Goal: Transaction & Acquisition: Purchase product/service

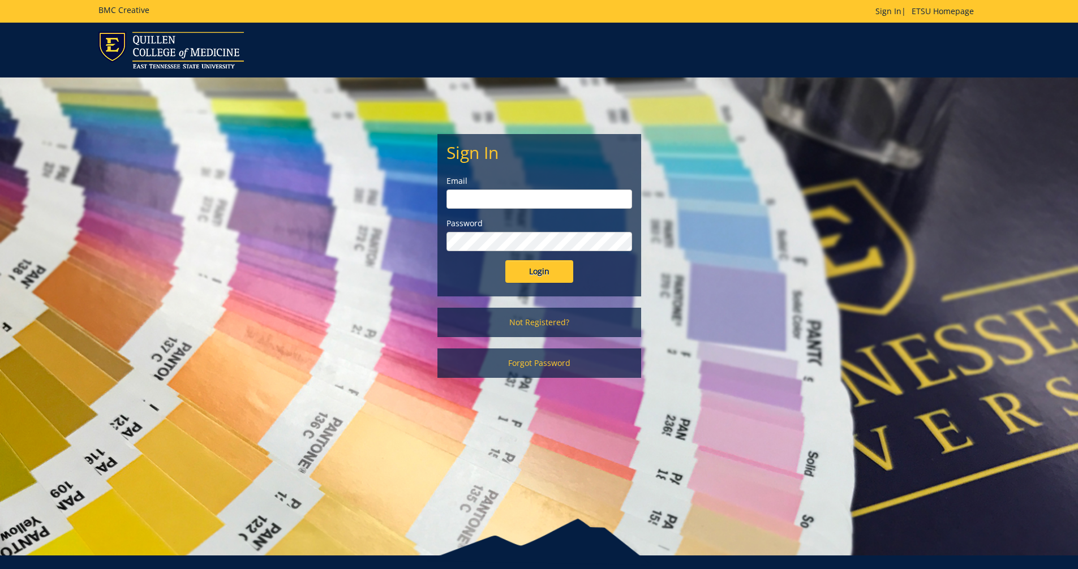
type input "fischerr@etsu.edu"
click at [541, 270] on input "Login" at bounding box center [539, 271] width 68 height 23
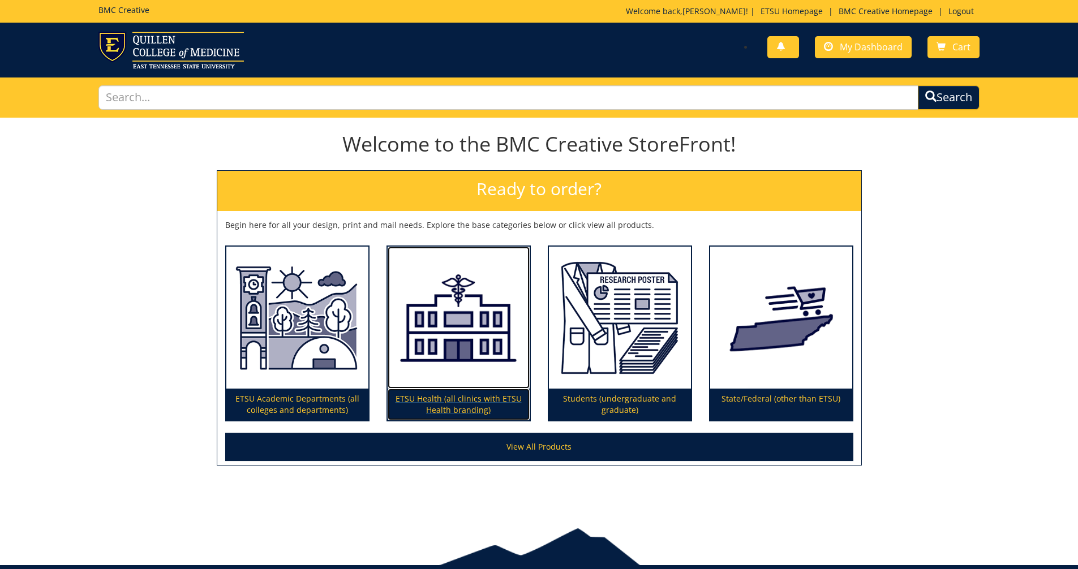
click at [466, 407] on p "ETSU Health (all clinics with ETSU Health branding)" at bounding box center [458, 405] width 142 height 32
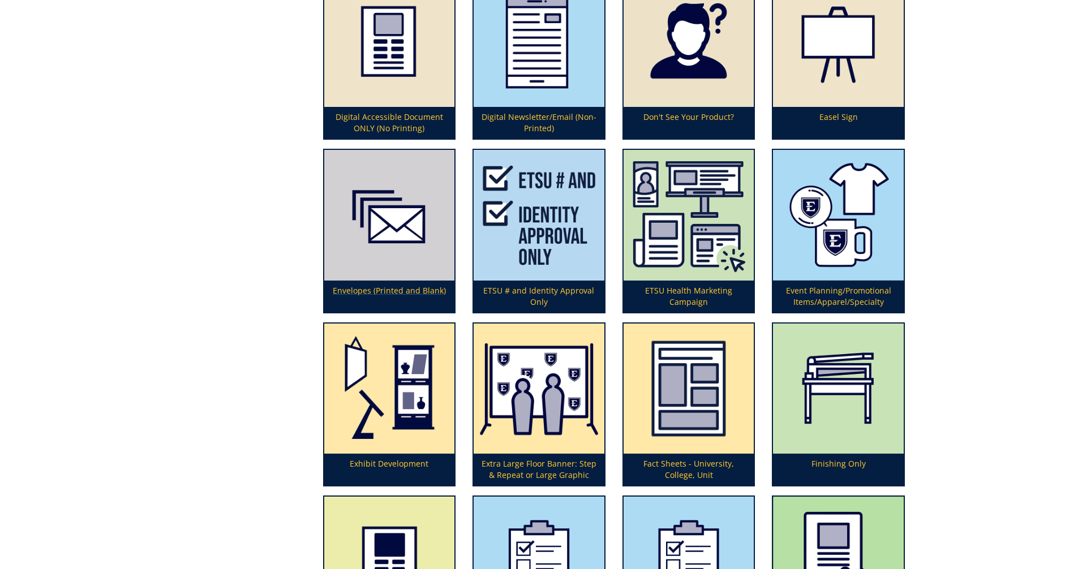
scroll to position [1035, 0]
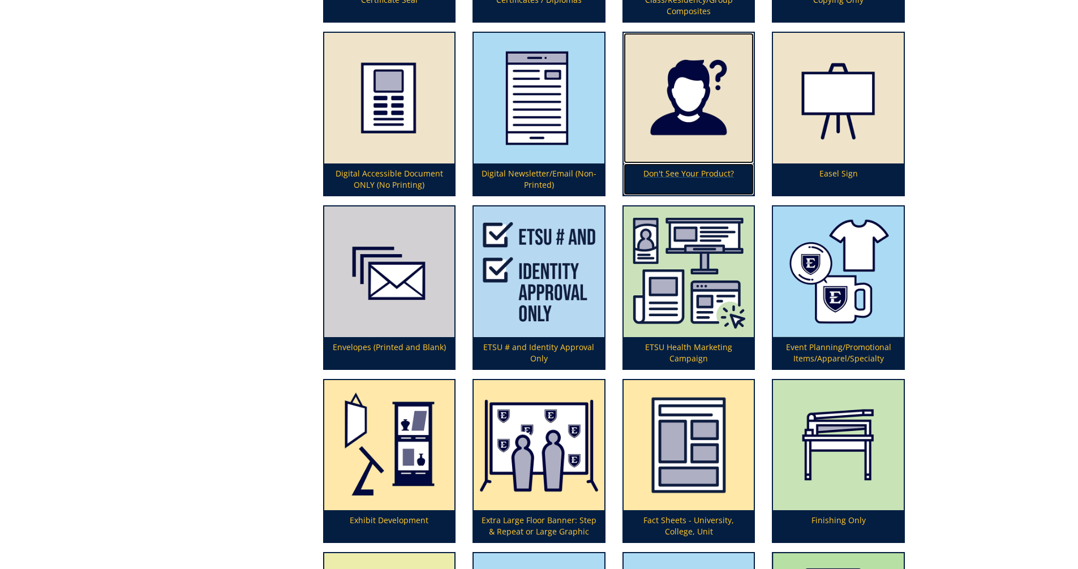
click at [690, 173] on p "Don't See Your Product?" at bounding box center [688, 179] width 131 height 32
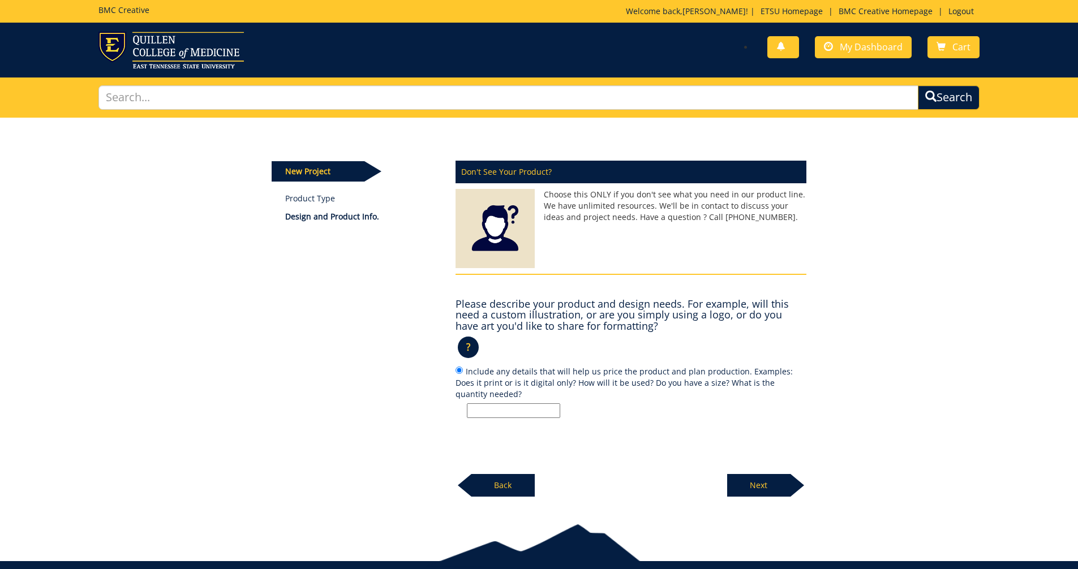
click at [500, 410] on input "Include any details that will help us price the product and plan production. Ex…" at bounding box center [513, 410] width 93 height 15
type input "We are looking into pricing for an ETSU Health Family Medicine Canopy in the bl…"
click at [743, 480] on p "Next" at bounding box center [758, 485] width 63 height 23
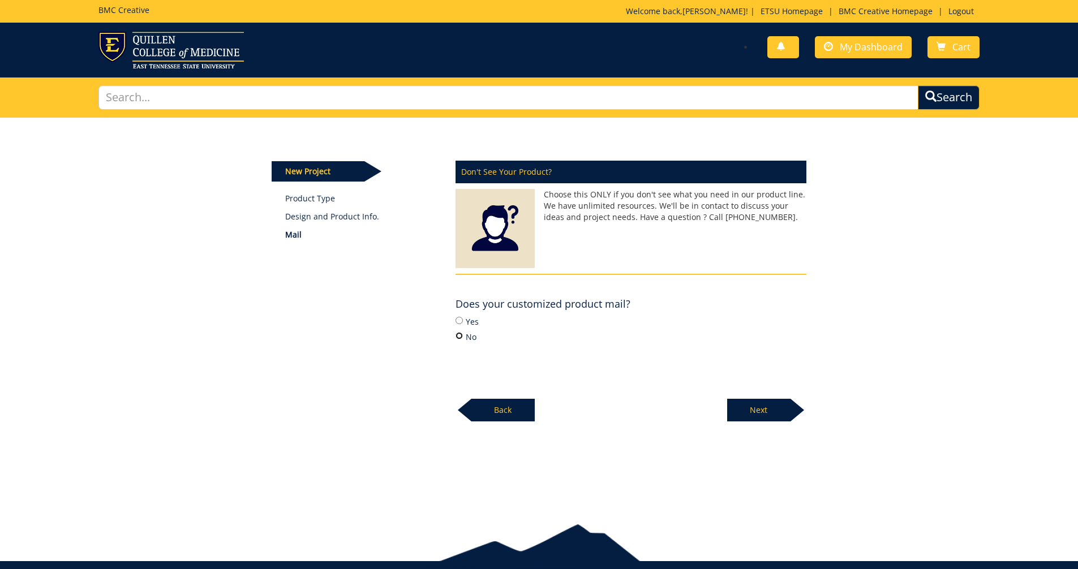
click at [459, 337] on input "No" at bounding box center [458, 335] width 7 height 7
radio input "true"
click at [738, 404] on p "Next" at bounding box center [758, 410] width 63 height 23
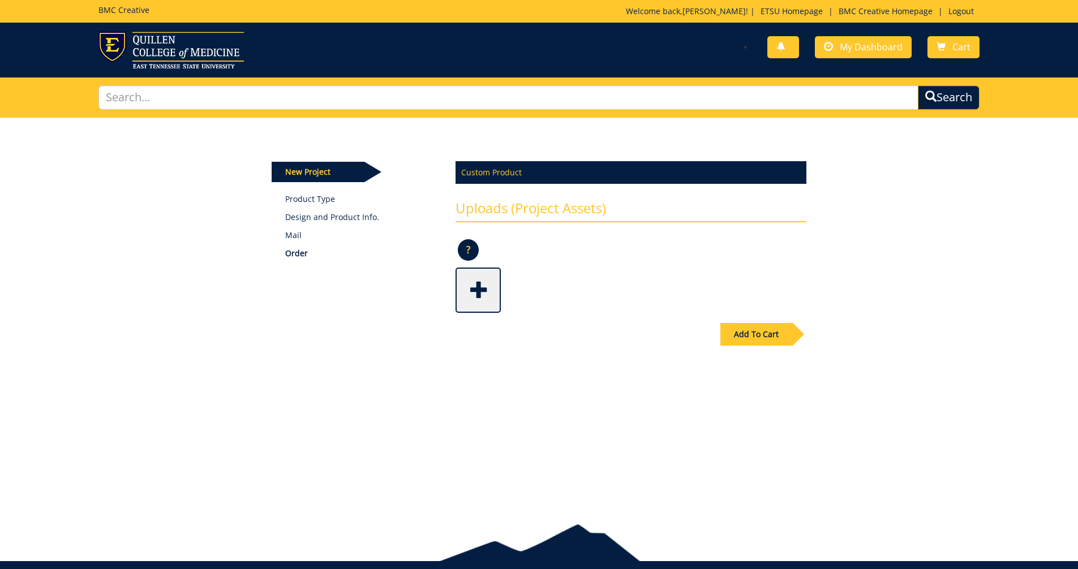
click at [474, 295] on span at bounding box center [479, 289] width 45 height 40
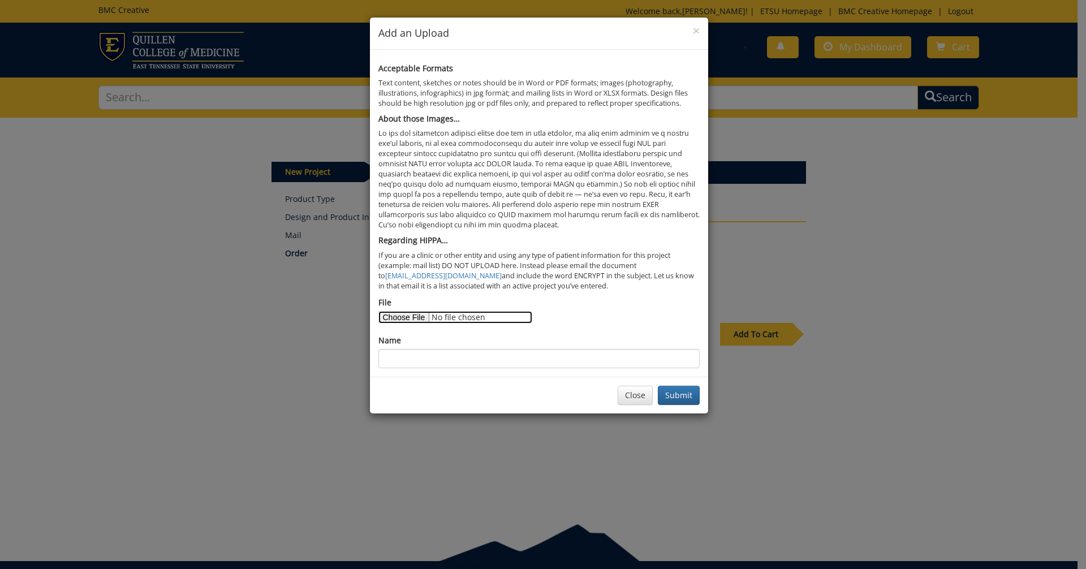
click at [412, 320] on input "File" at bounding box center [455, 317] width 154 height 12
type input "C:\fakepath\ETSU Canopy.pdf"
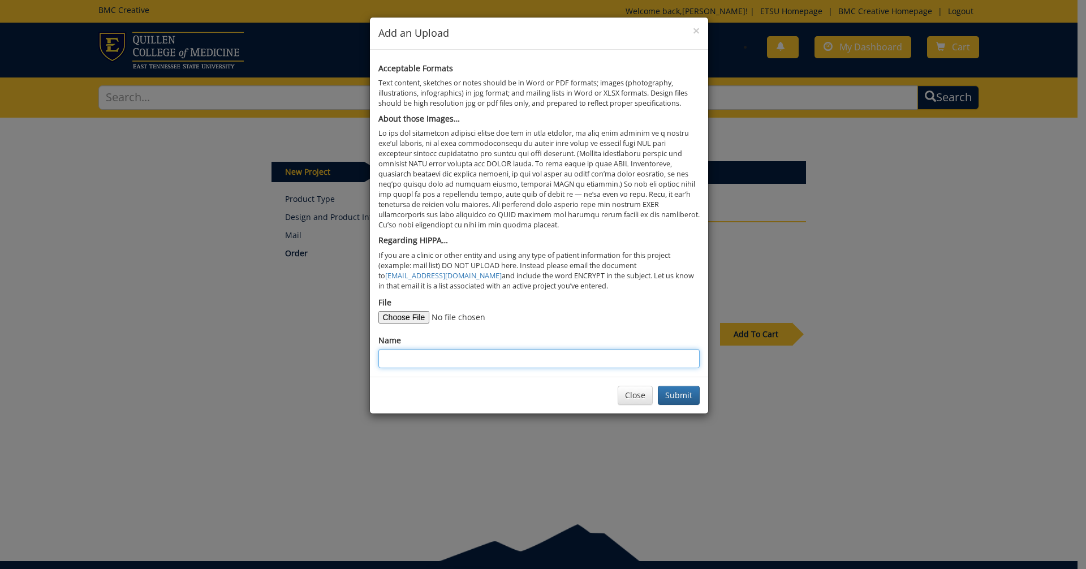
click at [397, 358] on input "Name" at bounding box center [538, 358] width 321 height 19
type input "ETSU Canopy"
click at [683, 395] on button "Submit" at bounding box center [679, 395] width 42 height 19
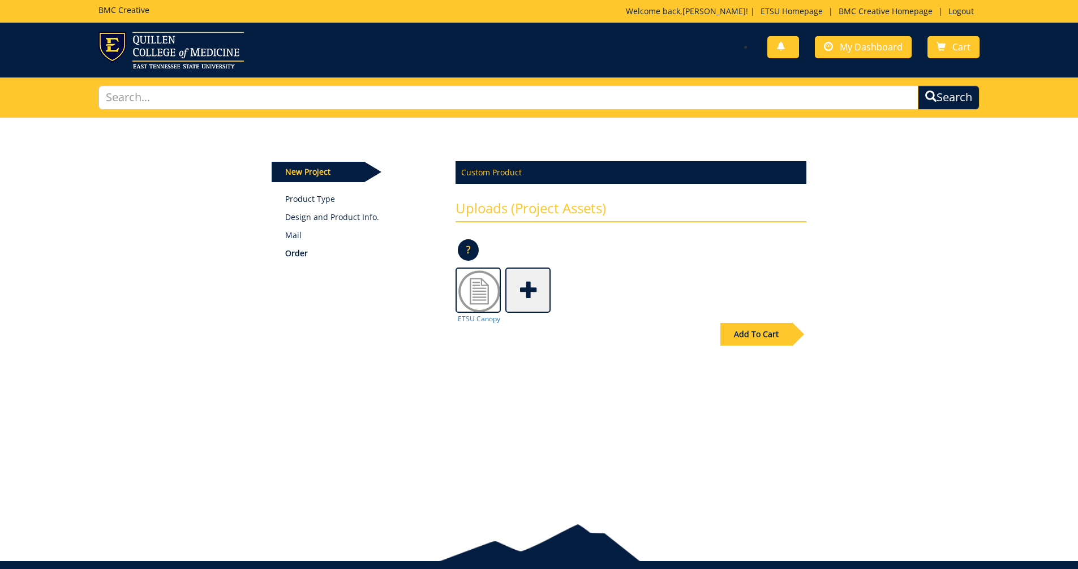
click at [755, 337] on div "Add To Cart" at bounding box center [756, 334] width 72 height 23
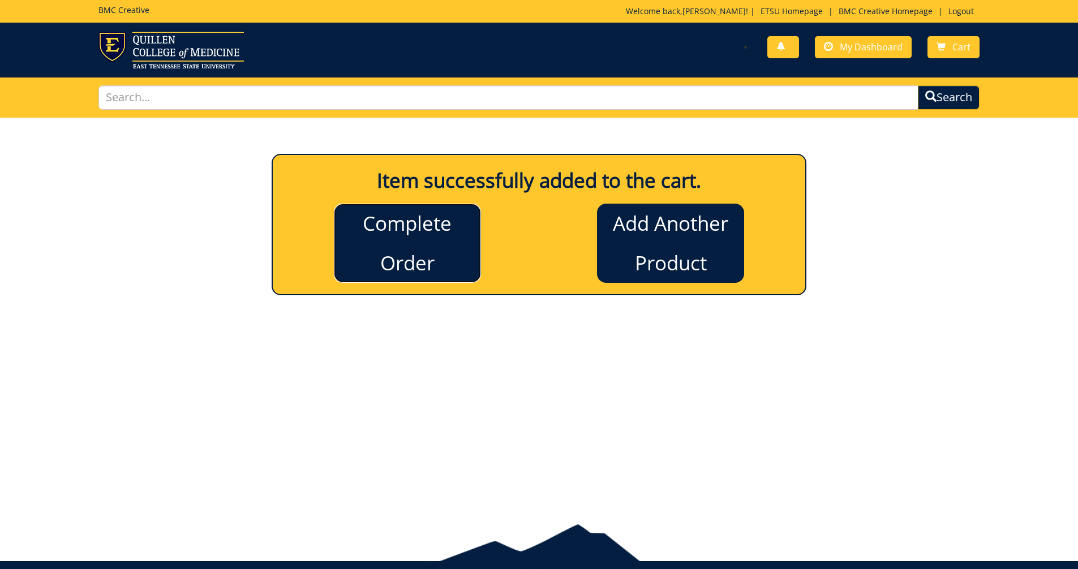
click at [442, 238] on link "Complete Order" at bounding box center [407, 243] width 147 height 79
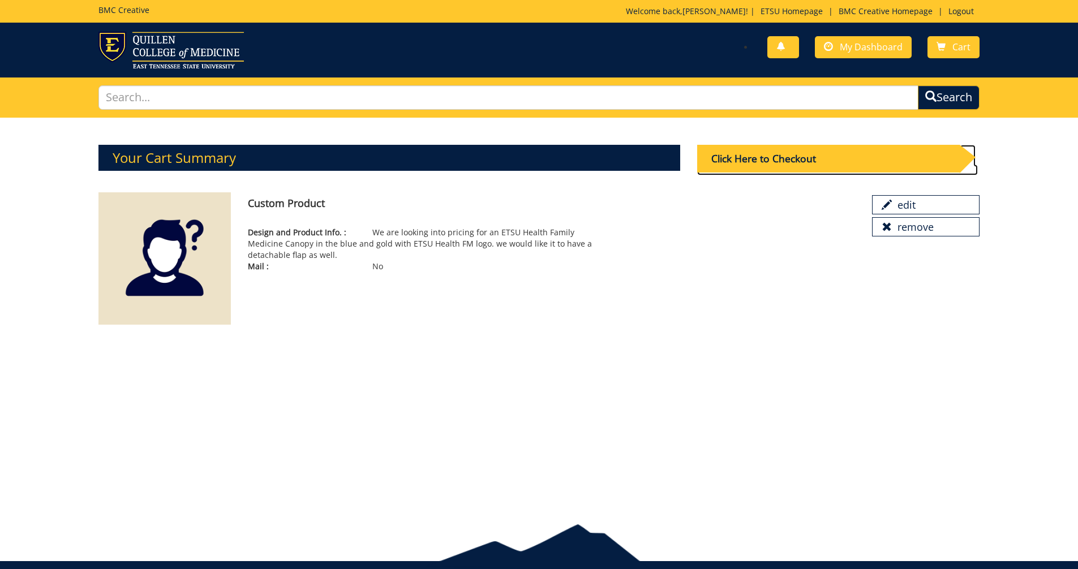
click at [763, 157] on div "Click Here to Checkout" at bounding box center [828, 159] width 262 height 28
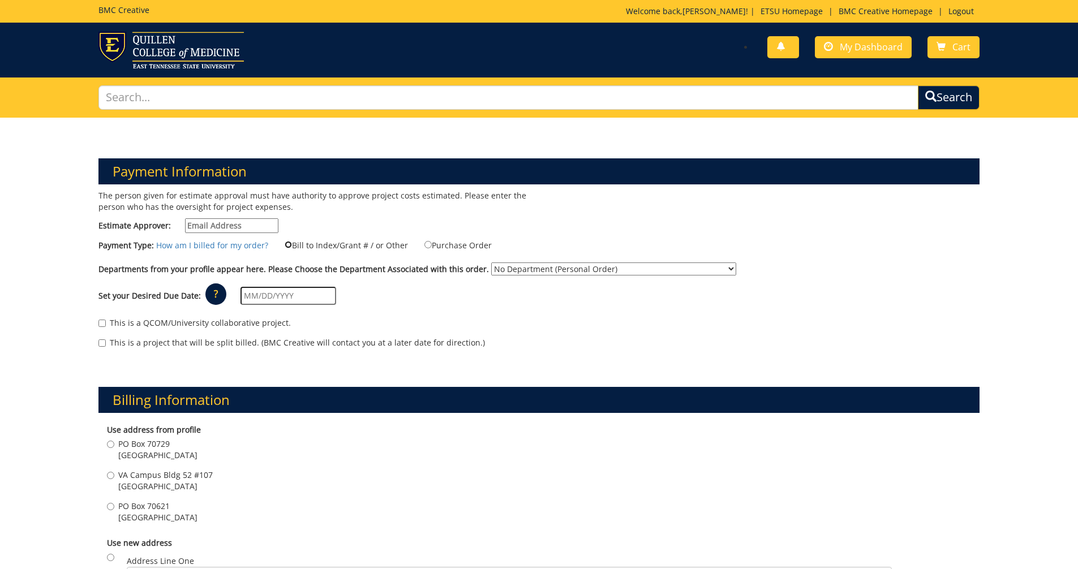
click at [285, 245] on input "Bill to Index/Grant # / or Other" at bounding box center [288, 244] width 7 height 7
radio input "true"
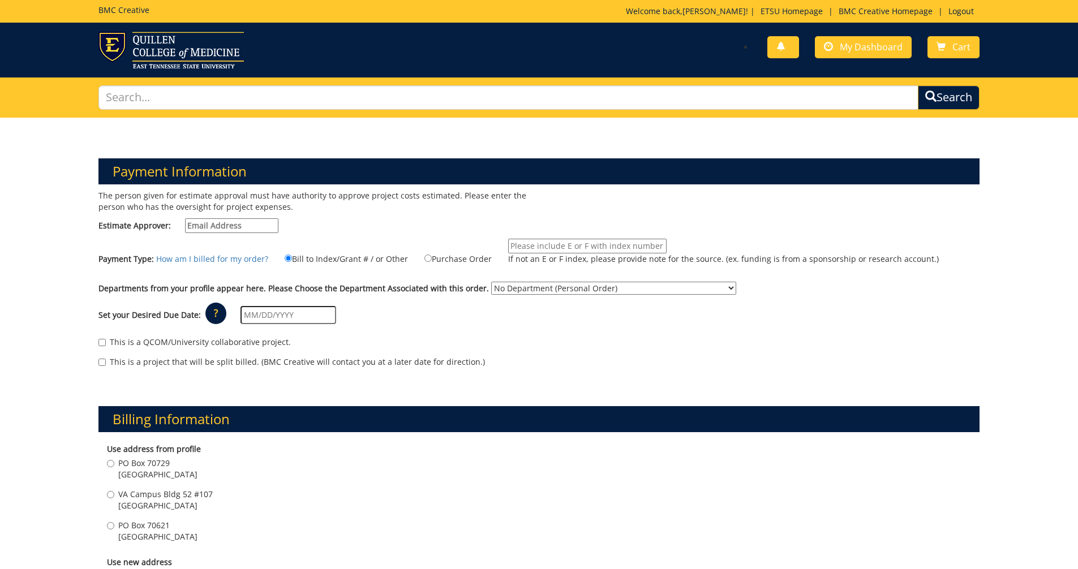
click at [508, 244] on input "If not an E or F index, please provide note for the source. (ex. funding is fro…" at bounding box center [587, 246] width 158 height 15
paste input "30-64120-100000-100-74599-200-999-999-999-999-99"
type input "30-64120-100000-100-74599-200-999-999-999-999-99"
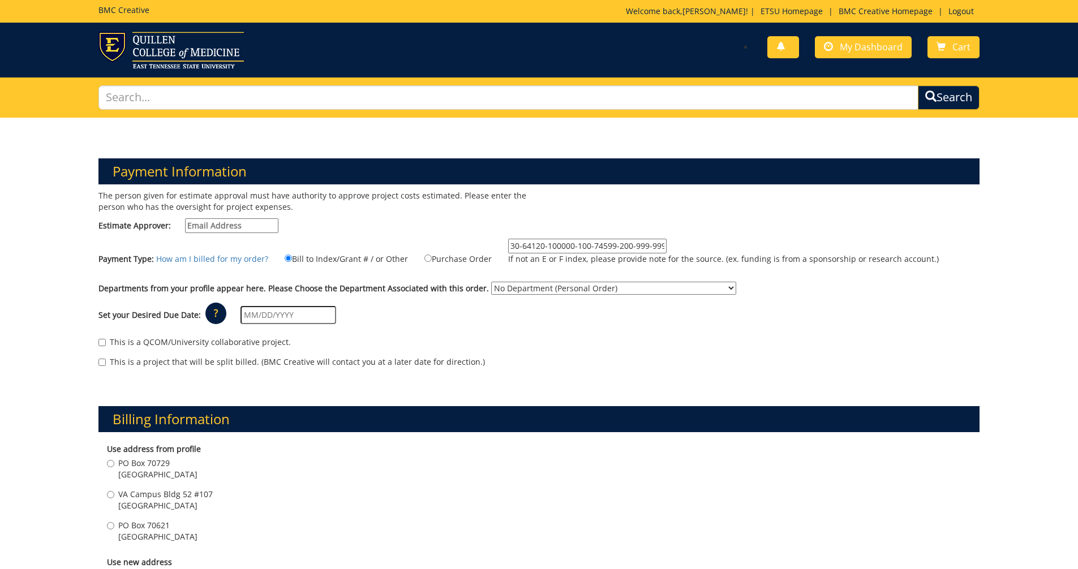
click at [244, 227] on input "Estimate Approver:" at bounding box center [231, 225] width 93 height 15
type input "[EMAIL_ADDRESS][DOMAIN_NAME]"
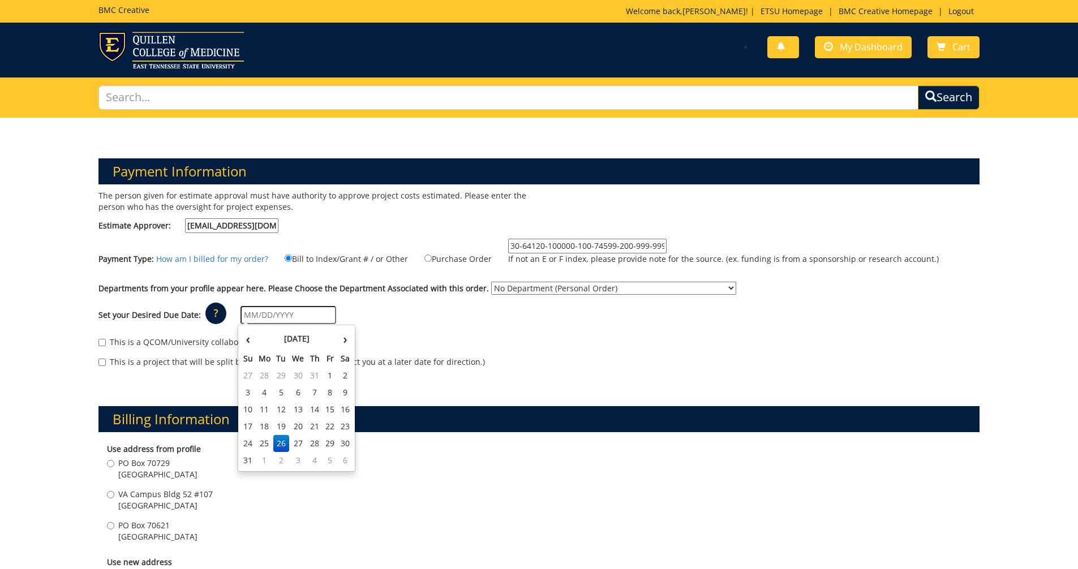
click at [270, 316] on input "text" at bounding box center [288, 315] width 96 height 18
click at [498, 367] on div "This is a project that will be split billed. (BMC Creative will contact you at …" at bounding box center [538, 364] width 881 height 17
click at [290, 316] on input "text" at bounding box center [288, 315] width 96 height 18
click at [346, 343] on th "›" at bounding box center [345, 339] width 15 height 23
click at [280, 407] on td "16" at bounding box center [281, 409] width 16 height 17
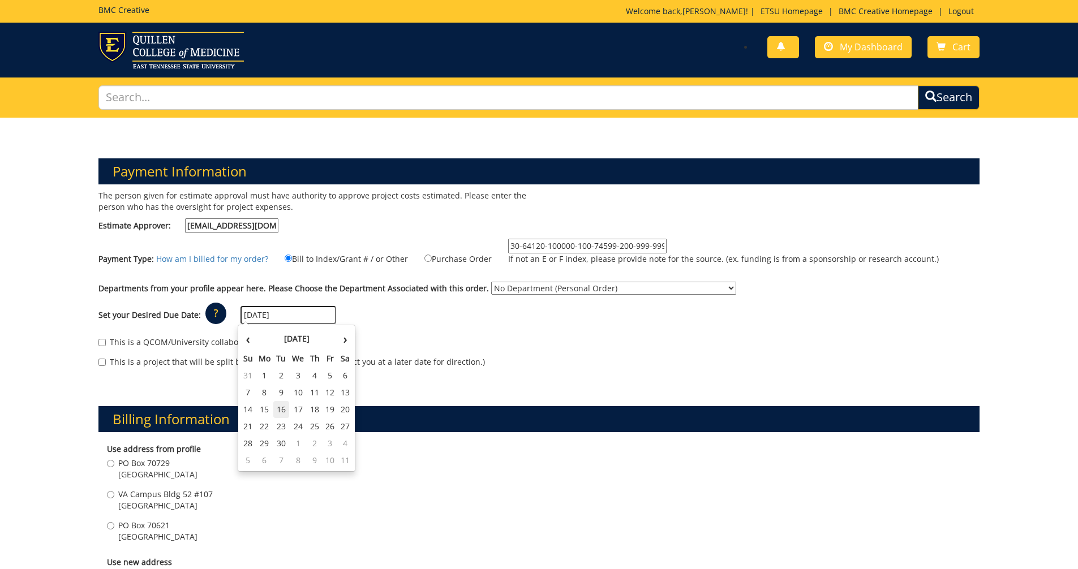
type input "[DATE]"
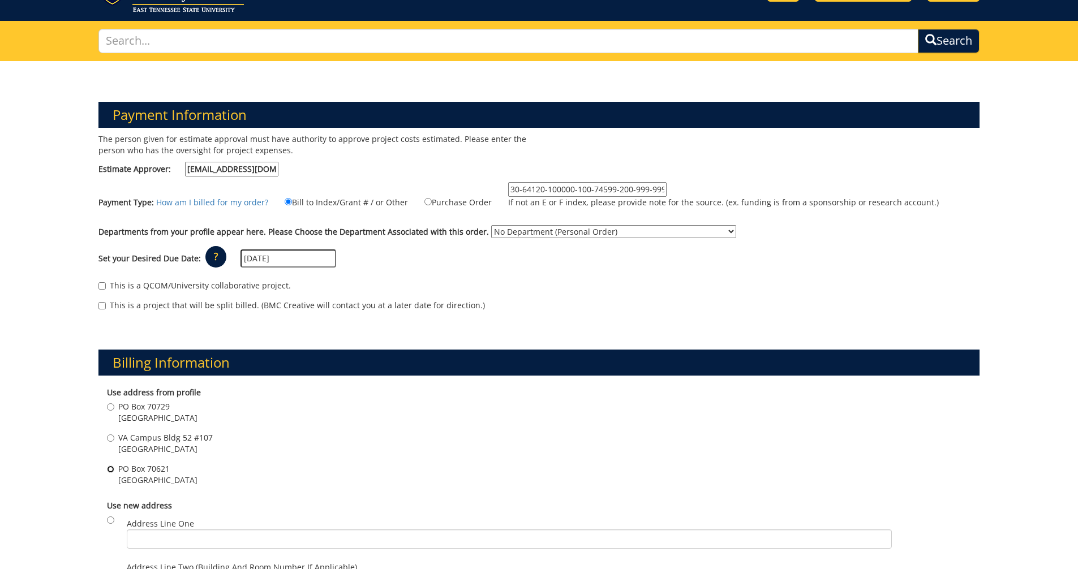
click at [110, 470] on input "PO Box 70621 Johnson City , TN 37614" at bounding box center [110, 469] width 7 height 7
radio input "true"
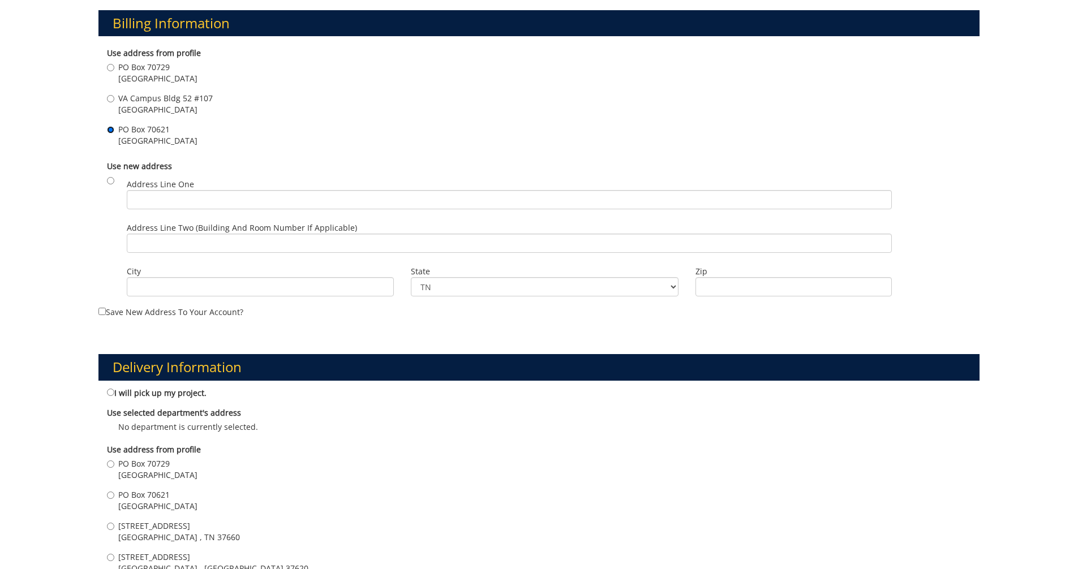
scroll to position [453, 0]
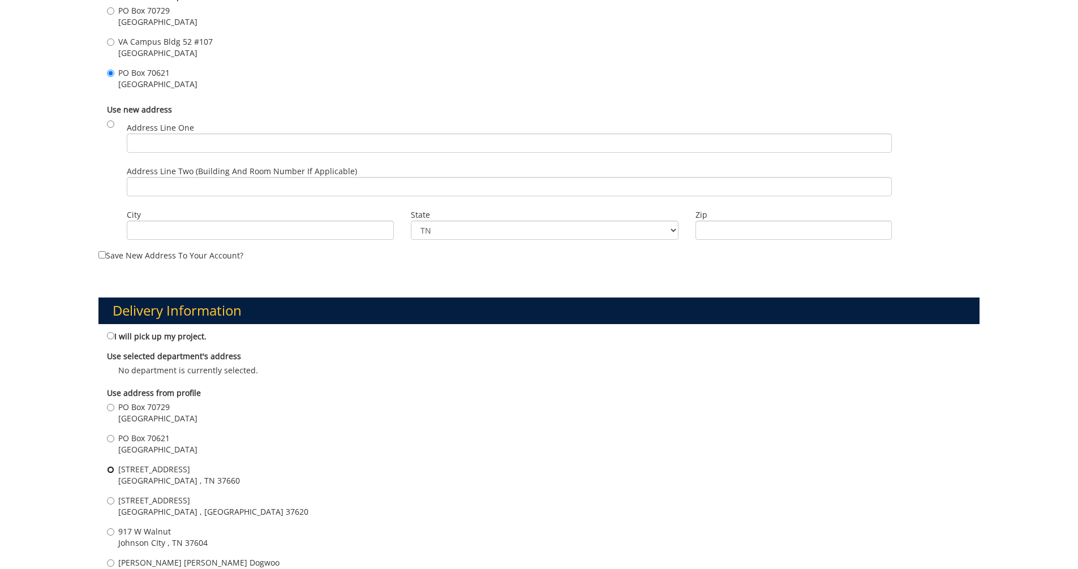
drag, startPoint x: 112, startPoint y: 473, endPoint x: 285, endPoint y: 497, distance: 174.8
click at [285, 497] on div "Use address from profile PO Box 70729 Johnson City , TN 37614 PO Box 70621 John…" at bounding box center [538, 506] width 881 height 249
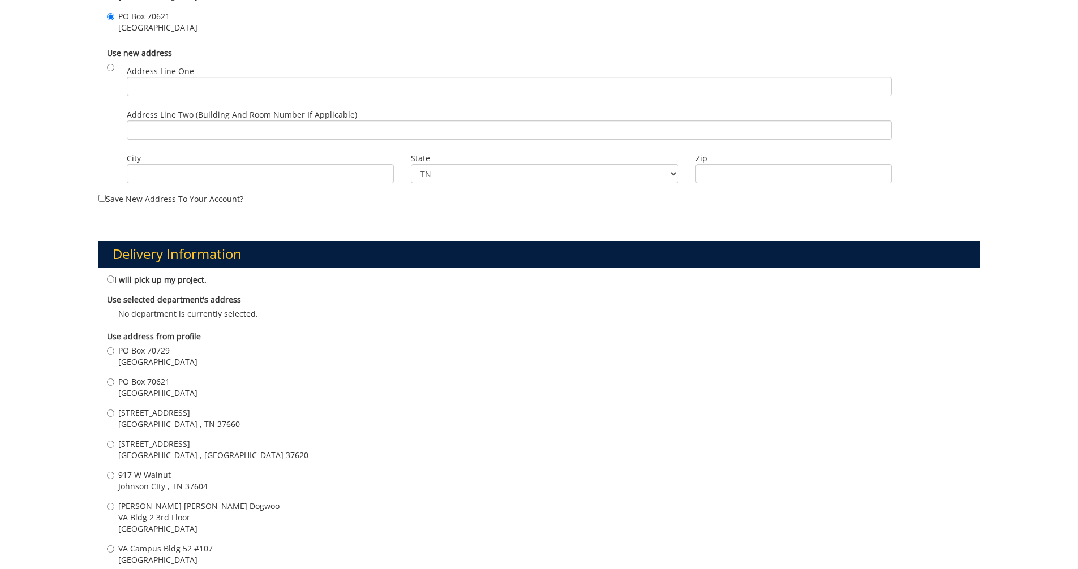
click at [147, 549] on span "VA Campus Bldg 52 #107" at bounding box center [165, 548] width 94 height 11
click at [114, 549] on input "VA Campus Bldg 52 #107 Johnson City , TN 37604" at bounding box center [110, 548] width 7 height 7
radio input "true"
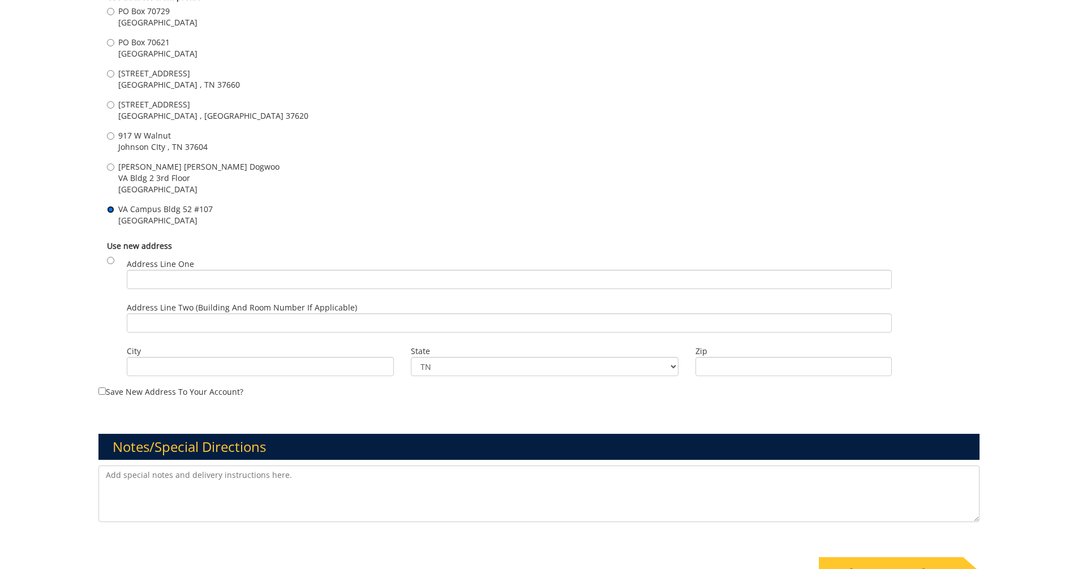
scroll to position [905, 0]
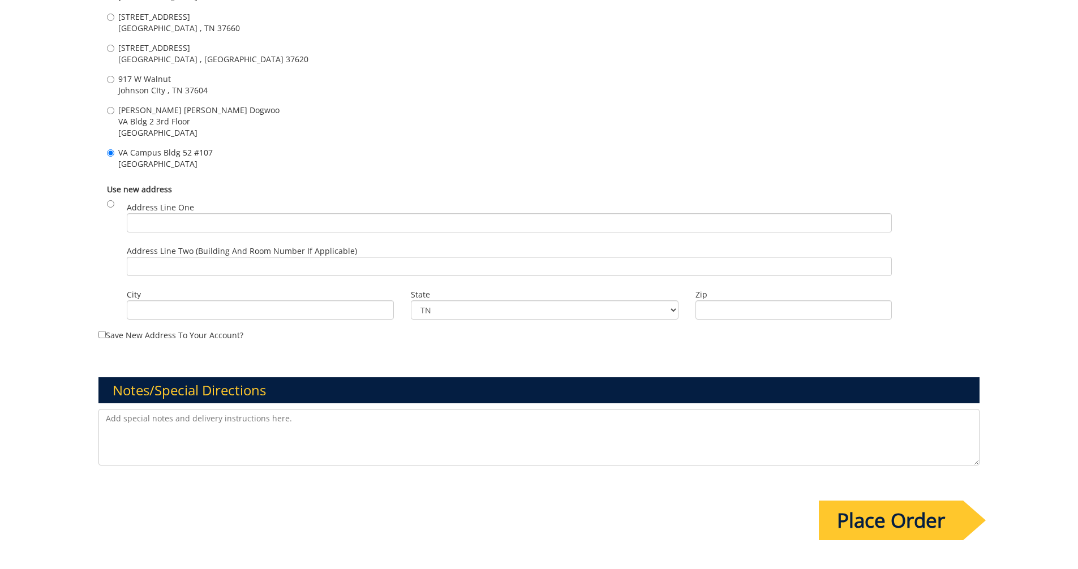
drag, startPoint x: 873, startPoint y: 524, endPoint x: 348, endPoint y: 472, distance: 527.0
click at [265, 448] on textarea at bounding box center [538, 437] width 881 height 57
type textarea "Just looking into pricing"
click at [868, 515] on input "Place Order" at bounding box center [891, 521] width 144 height 40
